Goal: Check status: Check status

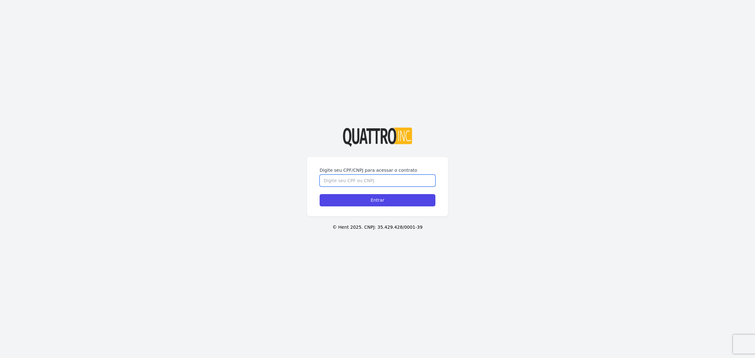
click at [383, 180] on input "Digite seu CPF/CNPJ para acessar o contrato" at bounding box center [378, 181] width 116 height 12
type input "38595740860"
click at [415, 199] on input "Entrar" at bounding box center [378, 200] width 116 height 12
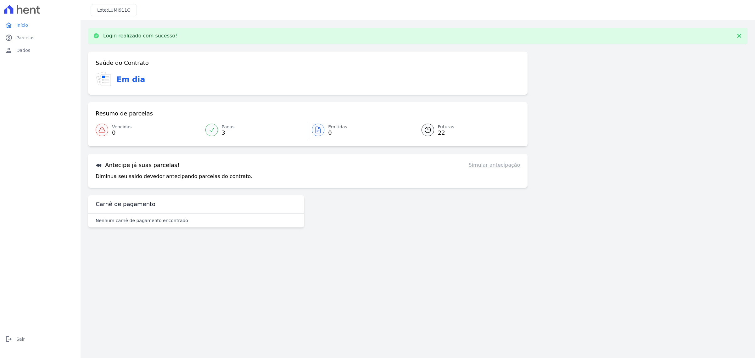
click at [493, 164] on link "Simular antecipação" at bounding box center [495, 165] width 52 height 8
click at [103, 128] on icon at bounding box center [102, 130] width 8 height 8
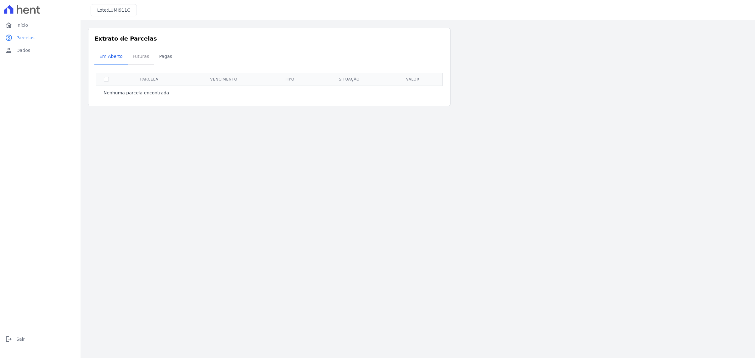
click at [142, 57] on span "Futuras" at bounding box center [141, 56] width 24 height 13
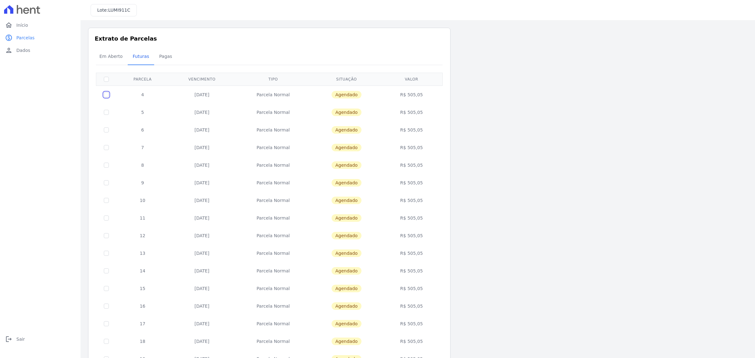
click at [106, 92] on input "checkbox" at bounding box center [106, 94] width 5 height 5
checkbox input "true"
click at [411, 55] on div "Em Aberto Futuras [GEOGRAPHIC_DATA]" at bounding box center [269, 56] width 350 height 15
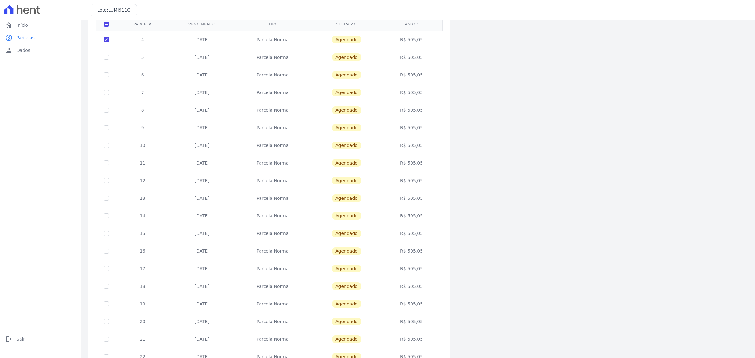
scroll to position [116, 0]
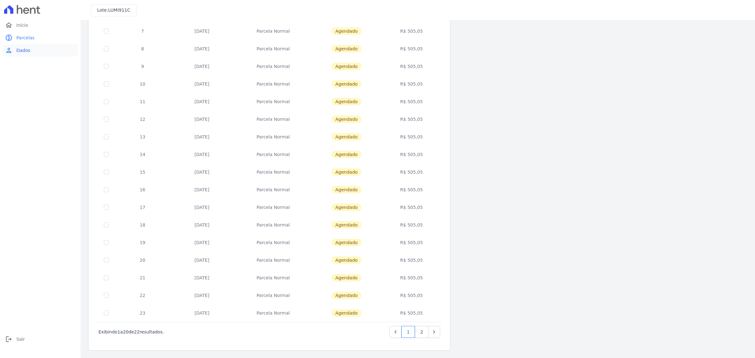
click at [23, 49] on span "Dados" at bounding box center [23, 50] width 14 height 6
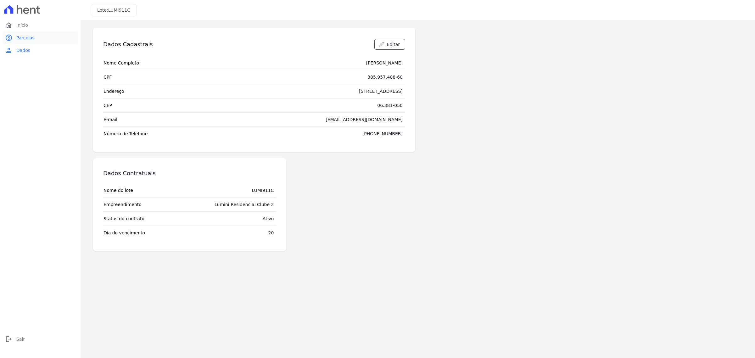
click at [29, 39] on span "Parcelas" at bounding box center [25, 38] width 18 height 6
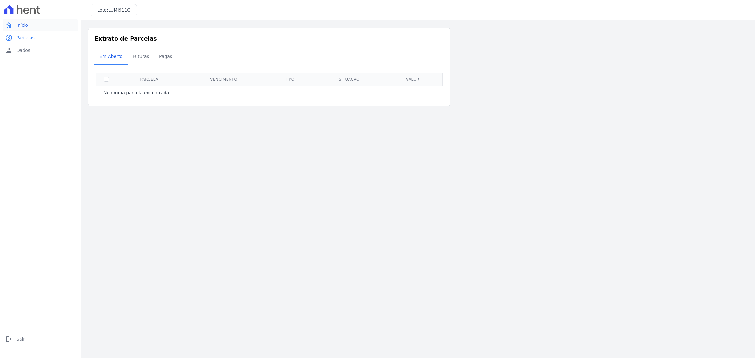
click at [21, 25] on span "Início" at bounding box center [22, 25] width 12 height 6
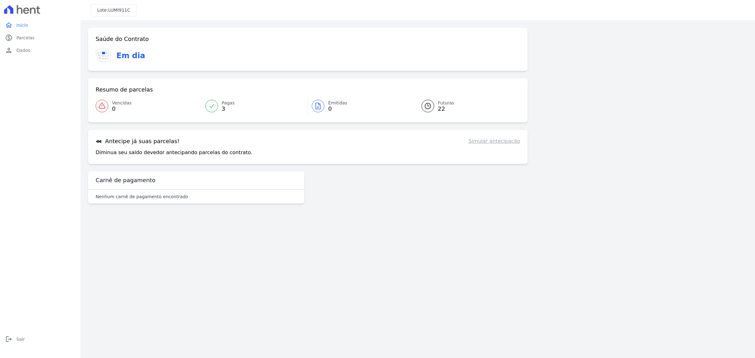
click at [442, 106] on span "22" at bounding box center [446, 108] width 16 height 5
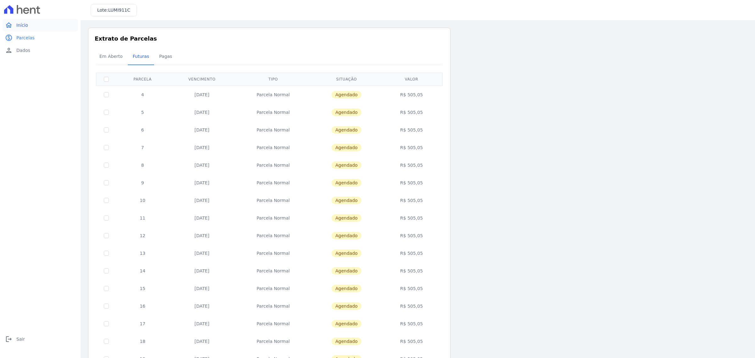
click at [20, 24] on span "Início" at bounding box center [22, 25] width 12 height 6
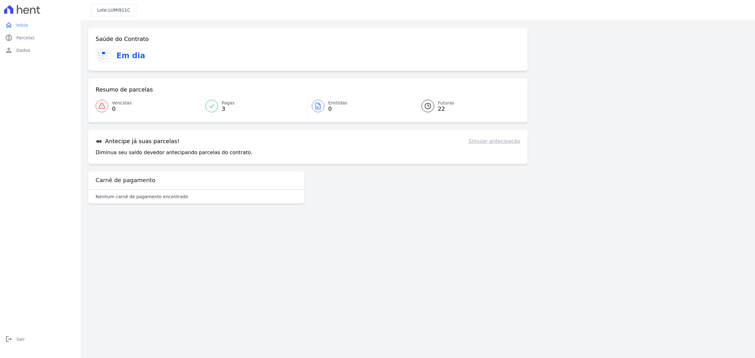
click at [488, 140] on link "Simular antecipação" at bounding box center [495, 142] width 52 height 8
click at [175, 160] on div "Antecipe já suas parcelas! Simular antecipação Diminua seu saldo devedor anteci…" at bounding box center [308, 147] width 440 height 34
